Goal: Task Accomplishment & Management: Use online tool/utility

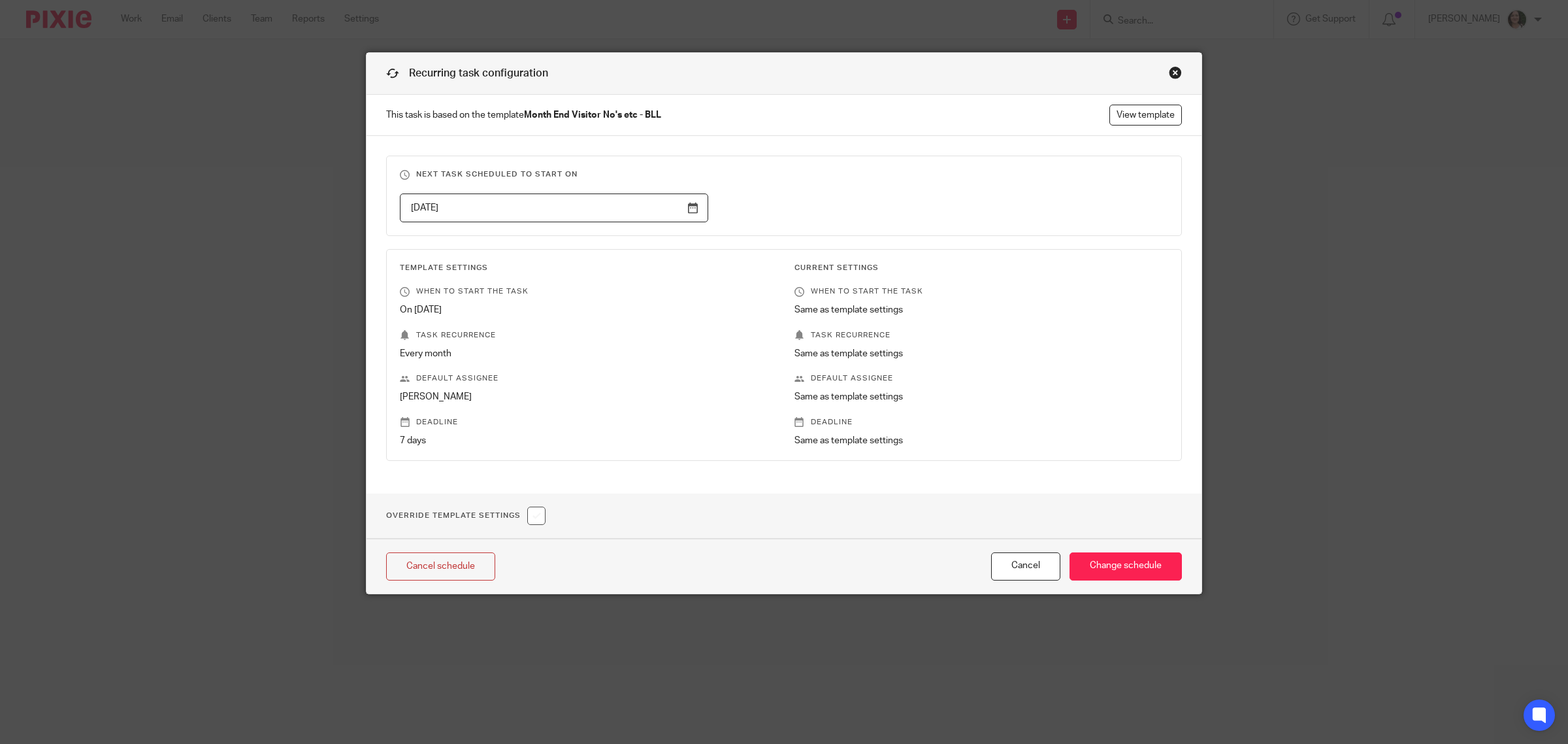
click at [1170, 74] on div "Close this dialog window" at bounding box center [1176, 73] width 13 height 13
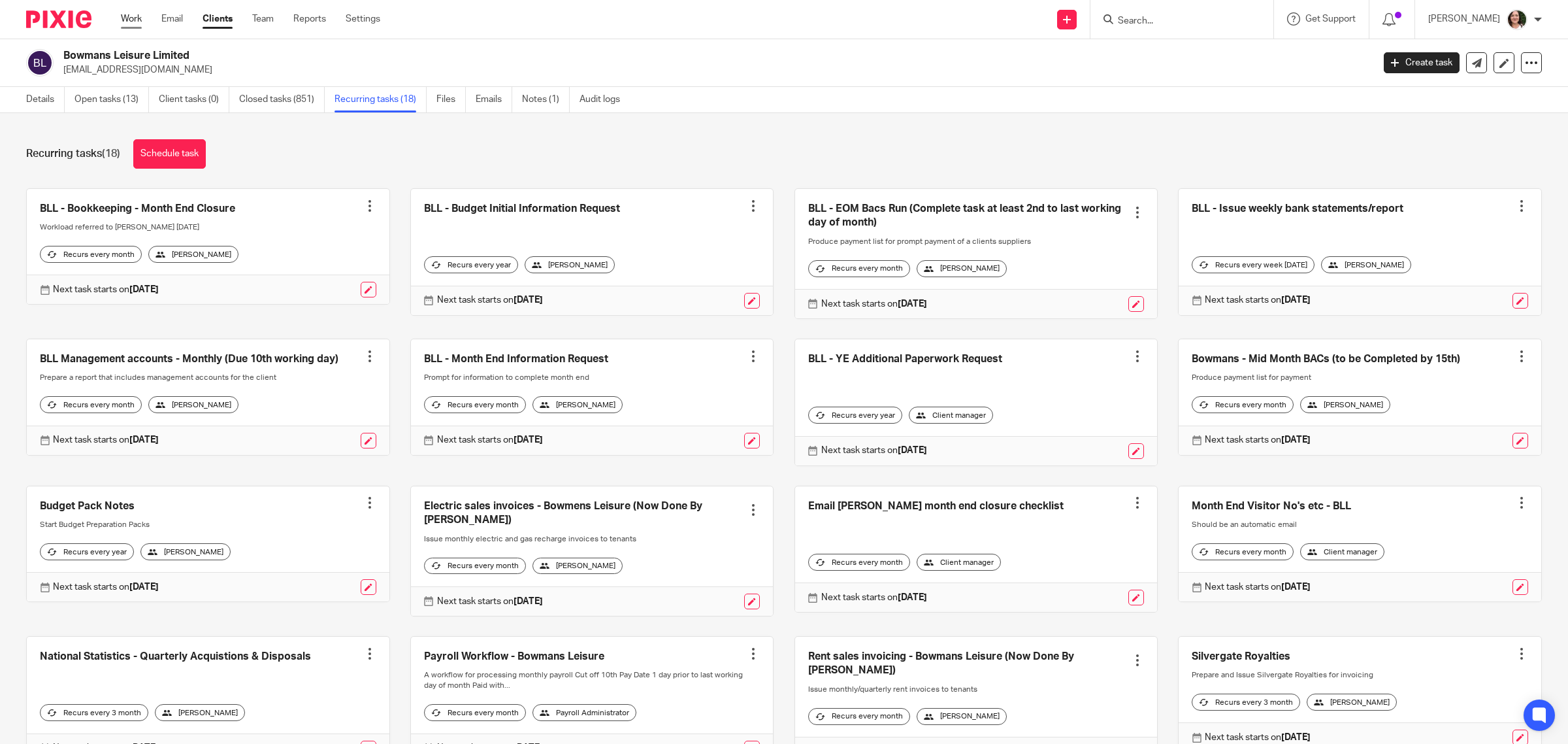
click at [126, 15] on link "Work" at bounding box center [131, 19] width 21 height 13
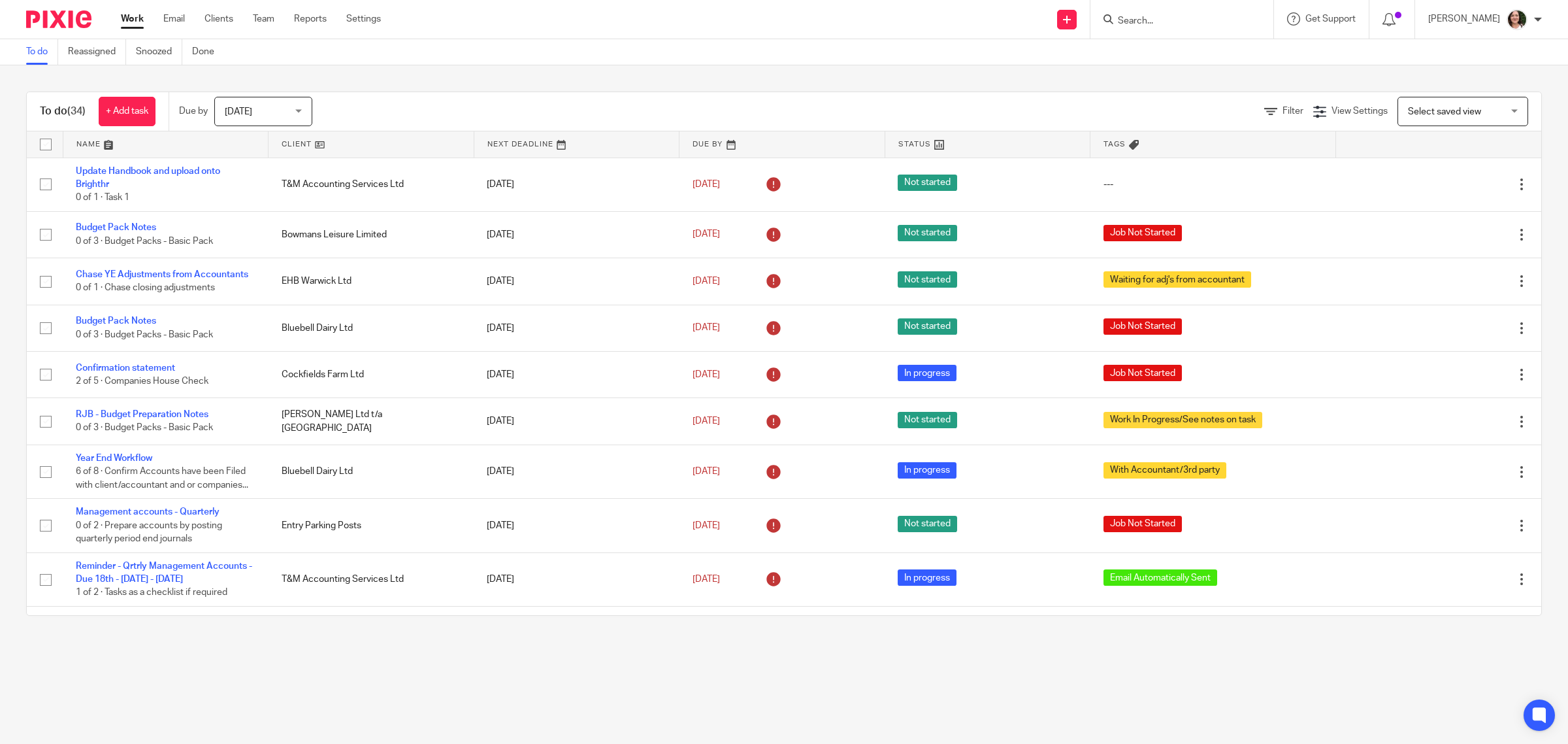
click at [308, 148] on link at bounding box center [372, 144] width 205 height 26
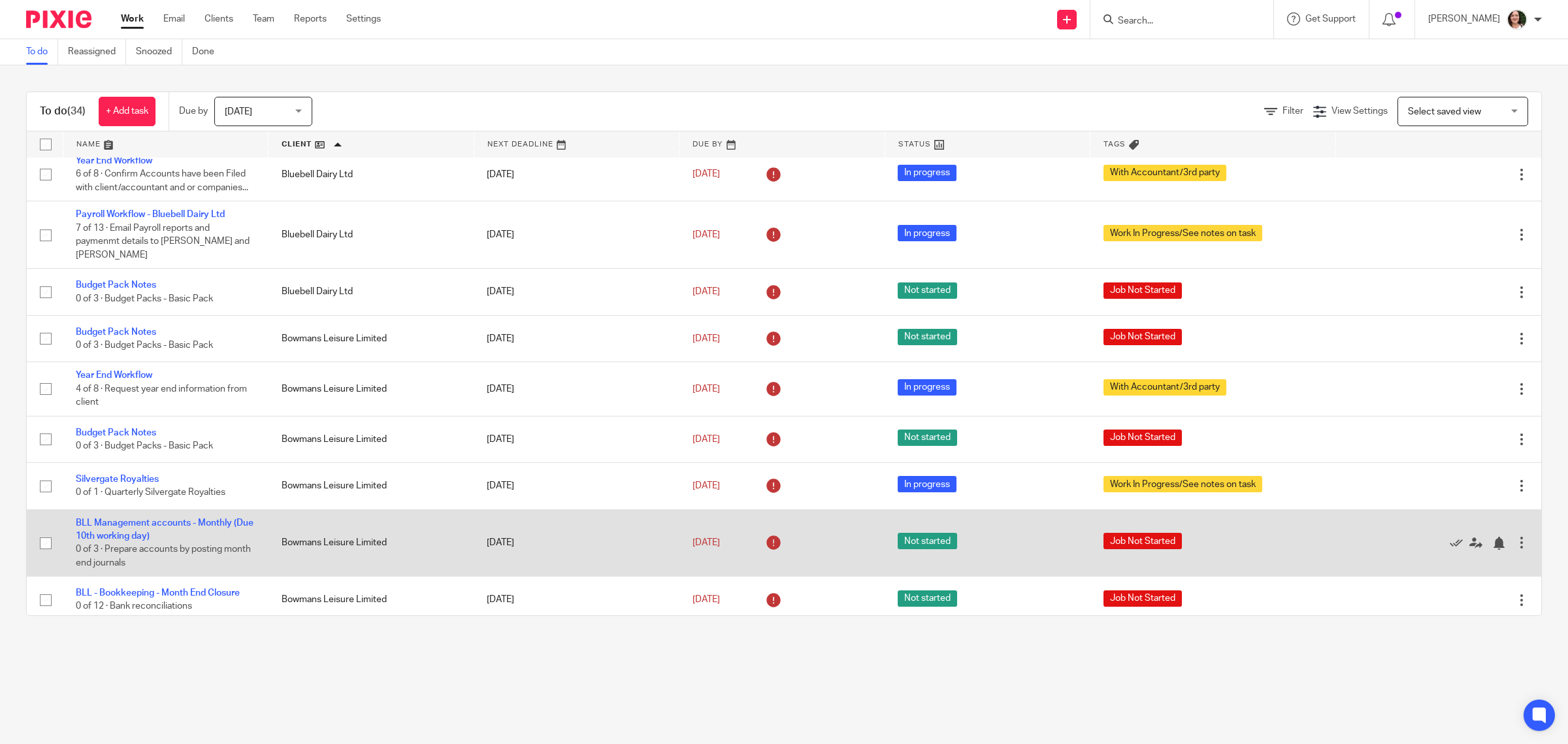
scroll to position [82, 0]
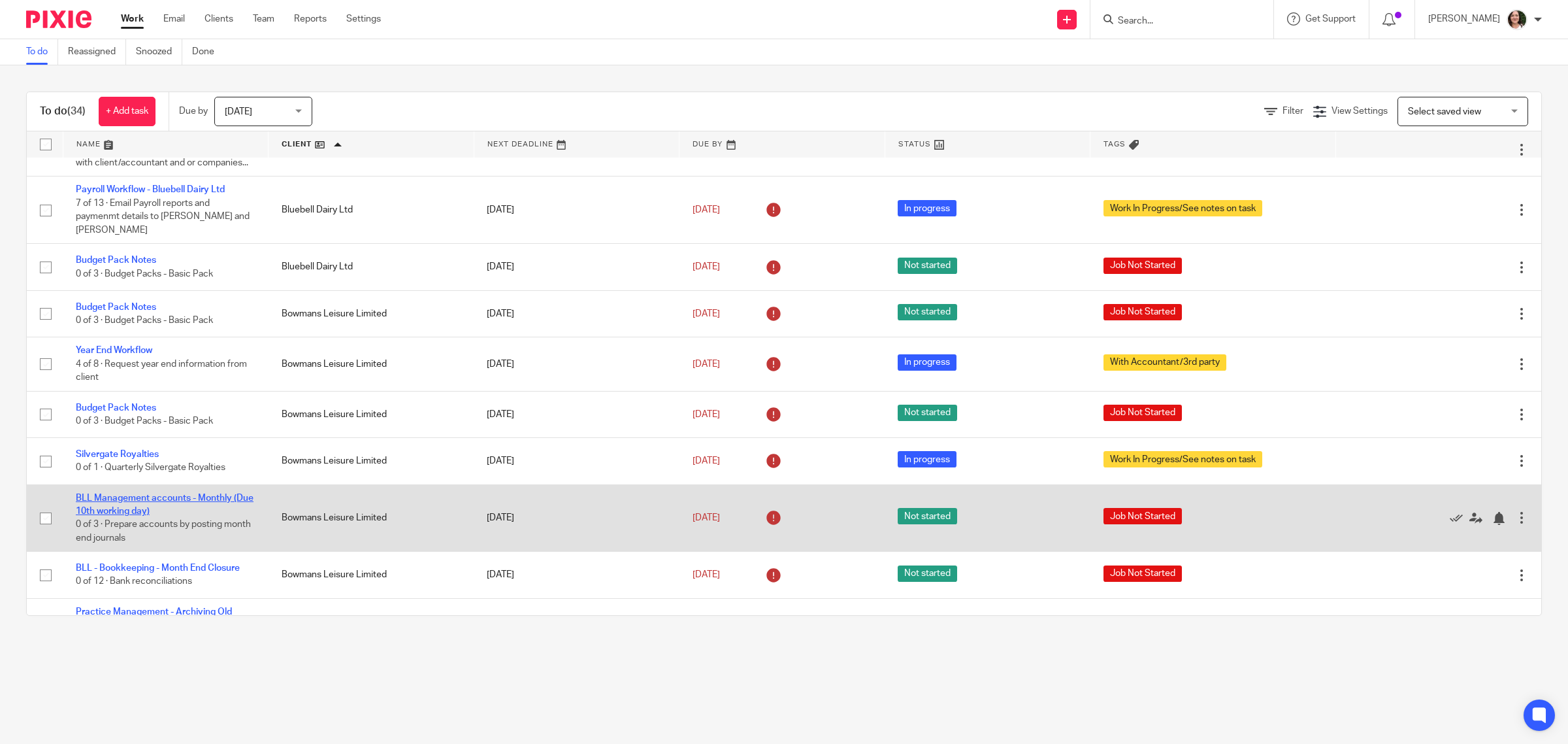
click at [186, 493] on link "BLL Management accounts - Monthly (Due 10th working day)" at bounding box center [164, 504] width 178 height 22
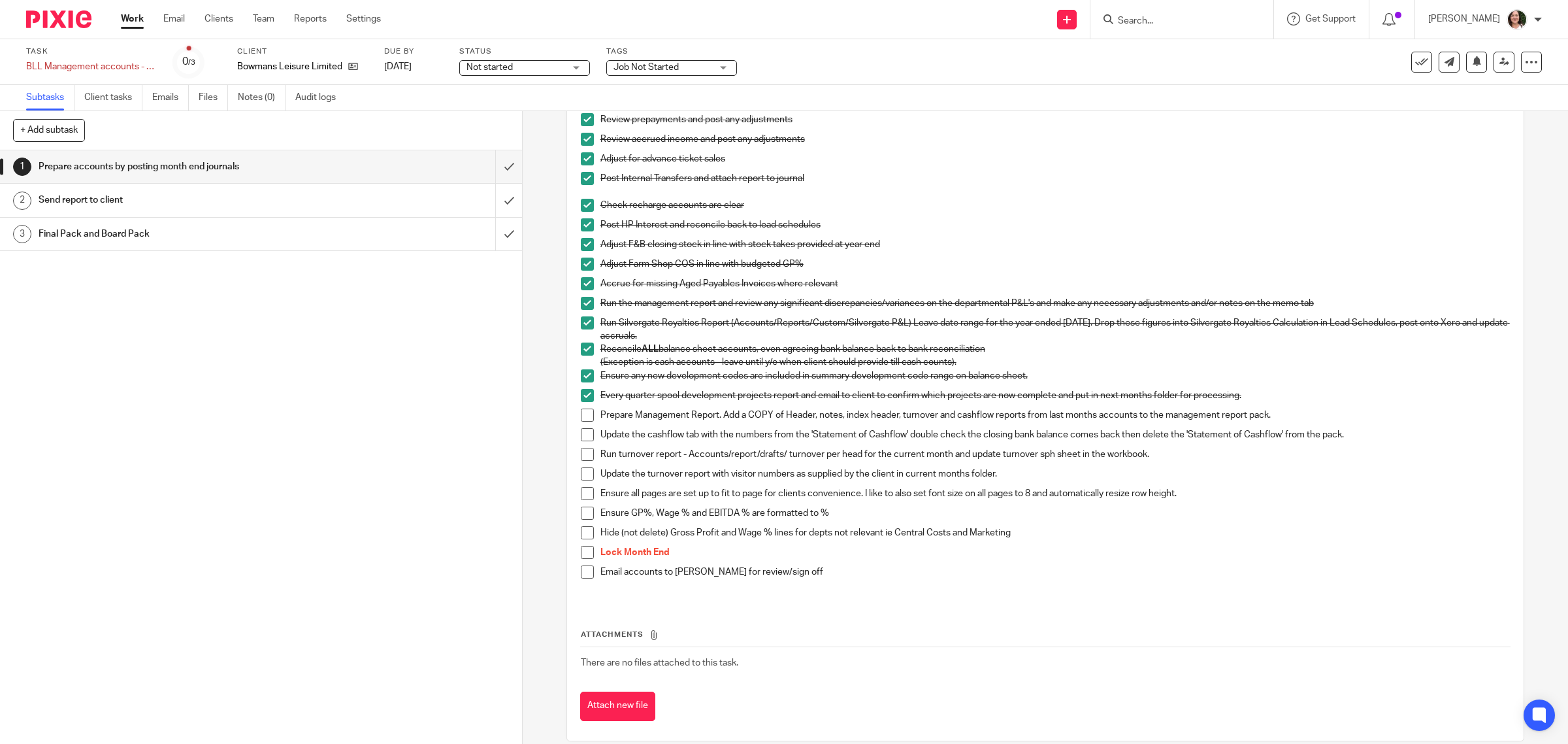
scroll to position [236, 0]
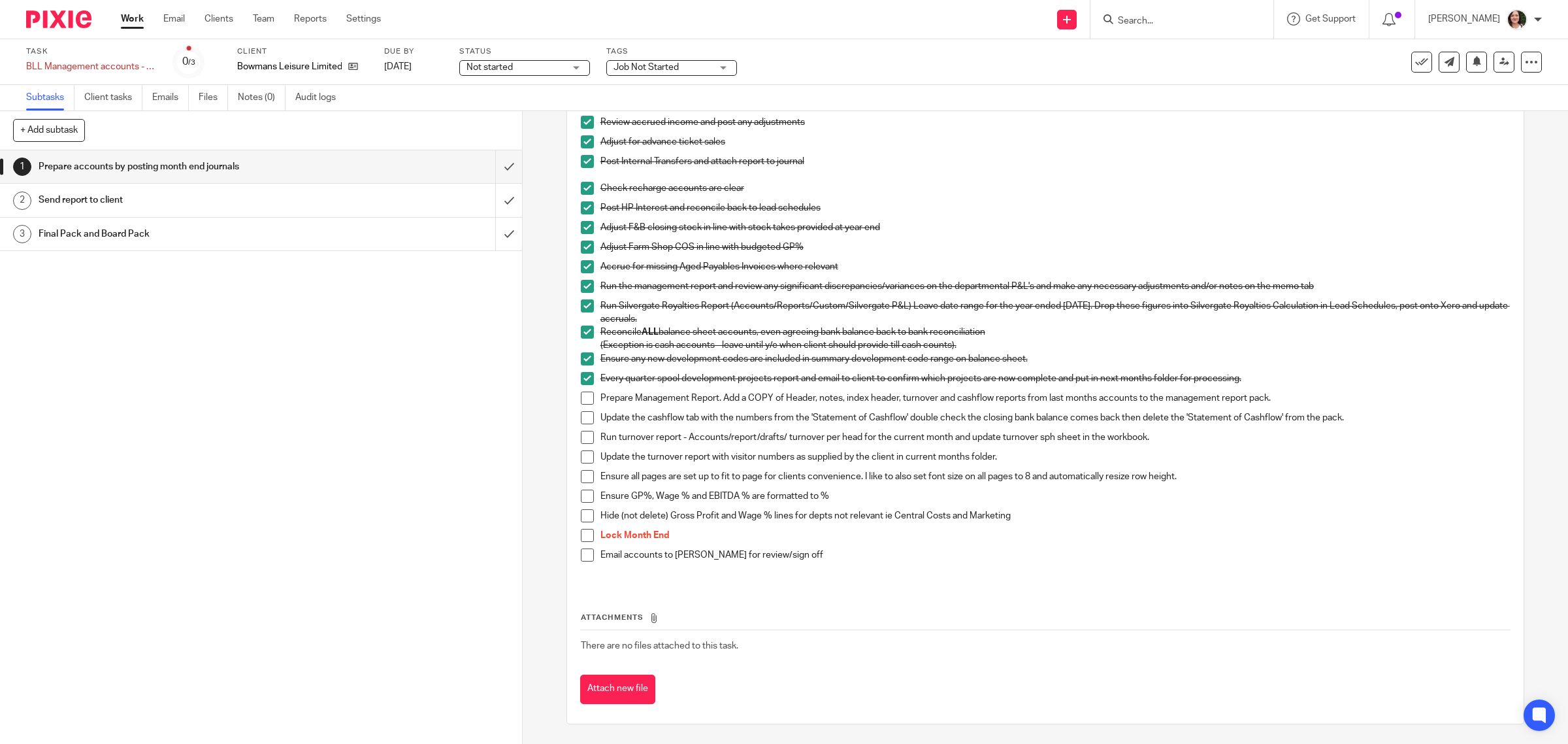
click at [581, 395] on span at bounding box center [587, 398] width 13 height 13
click at [583, 417] on span at bounding box center [587, 417] width 13 height 13
click at [587, 439] on span at bounding box center [587, 437] width 13 height 13
click at [587, 452] on span at bounding box center [587, 457] width 13 height 13
click at [583, 475] on span at bounding box center [587, 476] width 13 height 13
